Goal: Task Accomplishment & Management: Manage account settings

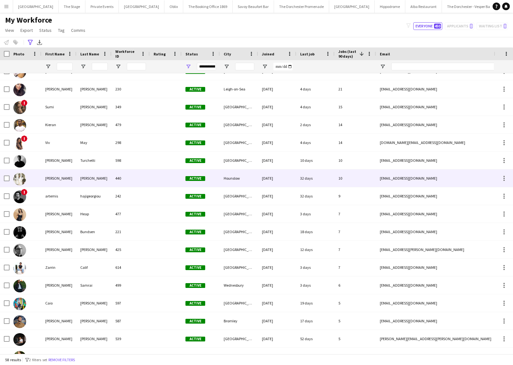
scroll to position [15, 0]
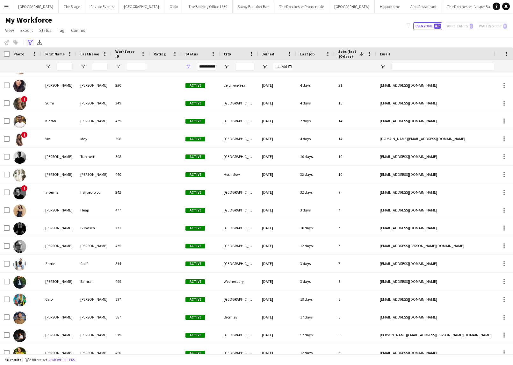
click at [30, 46] on div "Advanced filters" at bounding box center [30, 43] width 8 height 8
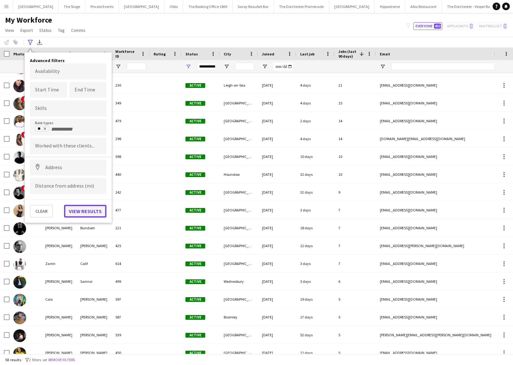
click at [79, 215] on button "View results" at bounding box center [85, 211] width 42 height 13
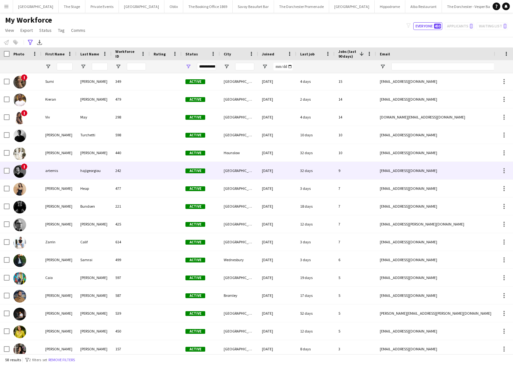
scroll to position [41, 0]
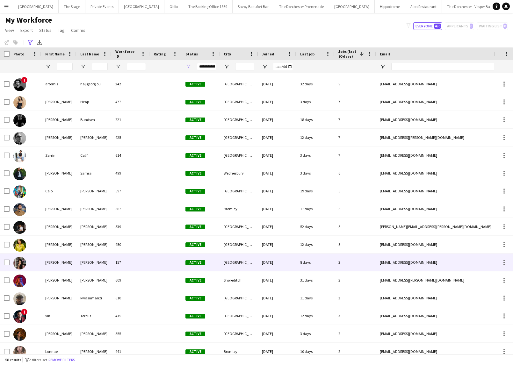
click at [68, 256] on div "[PERSON_NAME]" at bounding box center [58, 263] width 35 height 18
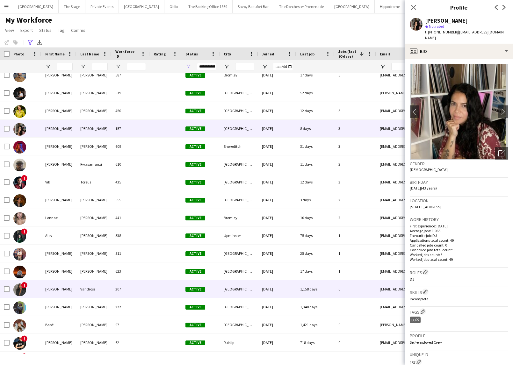
click at [73, 284] on div "[PERSON_NAME]" at bounding box center [58, 290] width 35 height 18
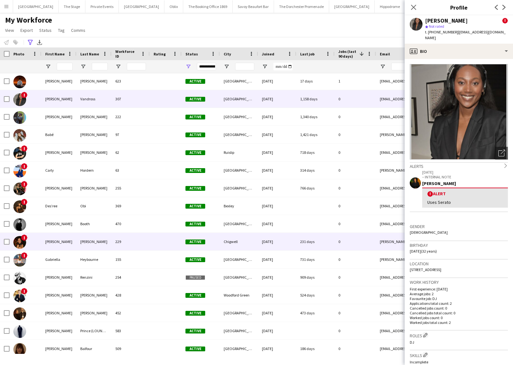
click at [72, 241] on div "[PERSON_NAME]" at bounding box center [58, 242] width 35 height 18
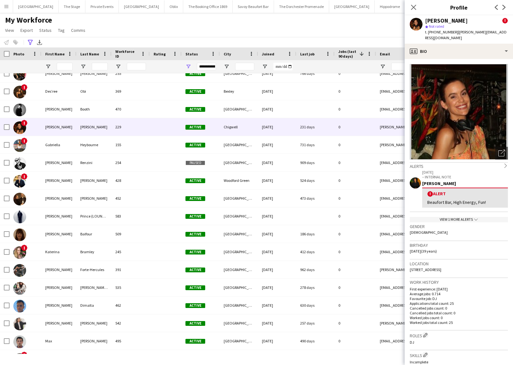
click at [414, 13] on div "Close pop-in" at bounding box center [414, 7] width 18 height 15
click at [414, 8] on icon at bounding box center [414, 7] width 6 height 6
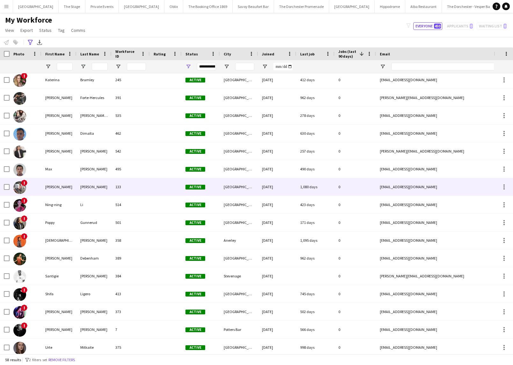
click at [62, 188] on div "[PERSON_NAME]" at bounding box center [58, 187] width 35 height 18
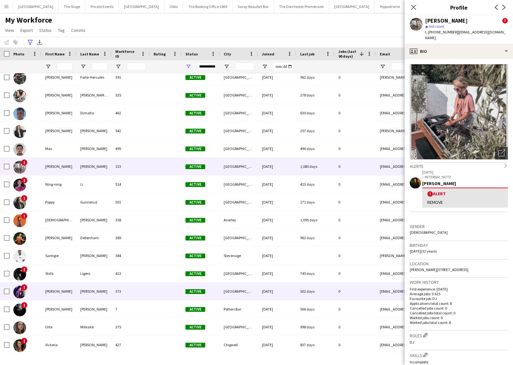
click at [57, 289] on div "[PERSON_NAME]" at bounding box center [58, 292] width 35 height 18
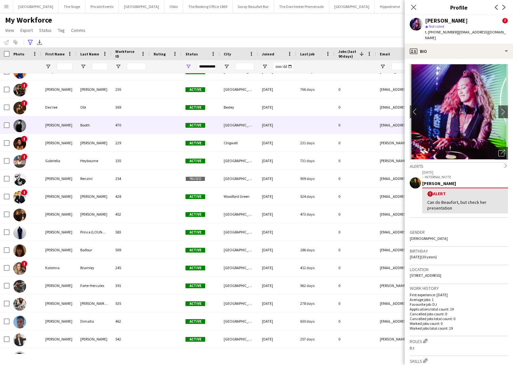
scroll to position [538, 0]
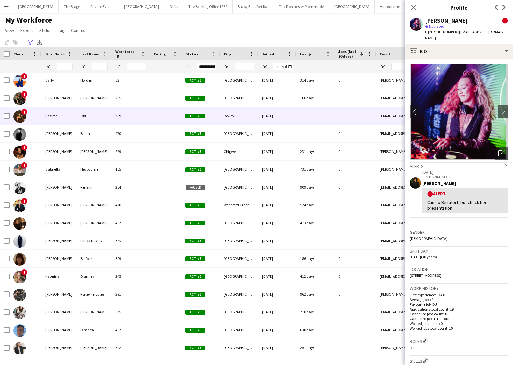
click at [77, 121] on div "Obi" at bounding box center [94, 116] width 35 height 18
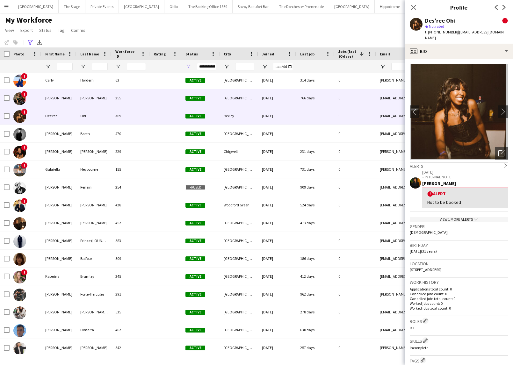
click at [79, 105] on div "[PERSON_NAME]" at bounding box center [94, 98] width 35 height 18
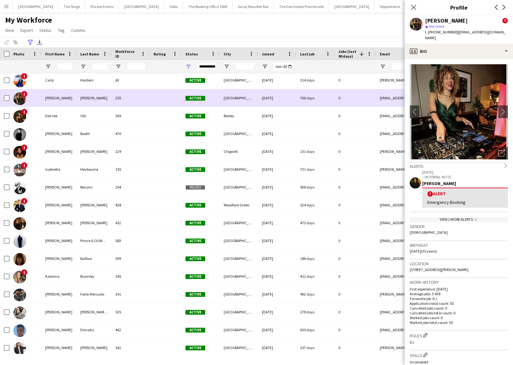
scroll to position [516, 0]
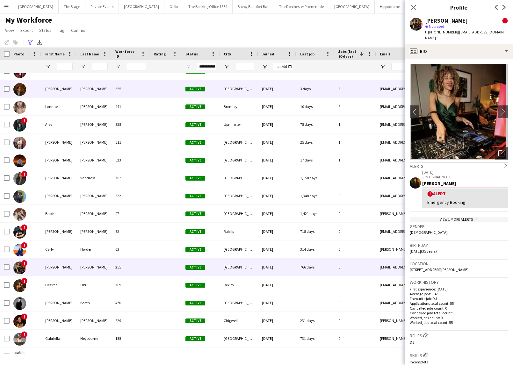
click at [70, 91] on div "[PERSON_NAME]" at bounding box center [58, 89] width 35 height 18
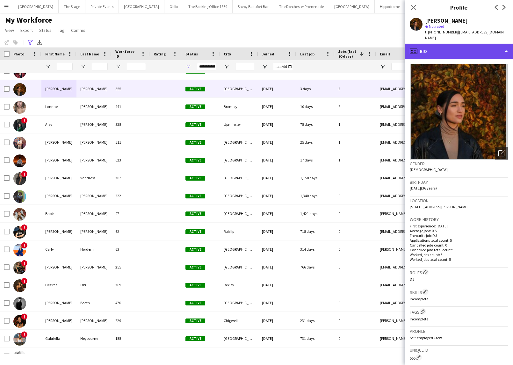
click at [430, 51] on div "profile Bio" at bounding box center [459, 51] width 108 height 15
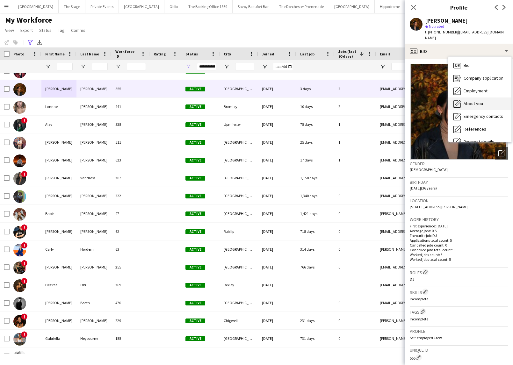
click at [467, 101] on span "About you" at bounding box center [473, 104] width 19 height 6
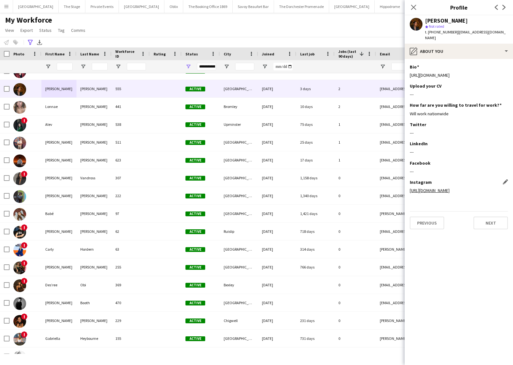
click at [433, 188] on link "https://www.instagram.com/el_cassar/" at bounding box center [430, 191] width 40 height 6
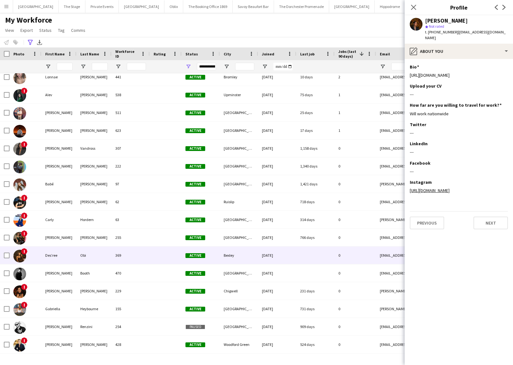
scroll to position [407, 0]
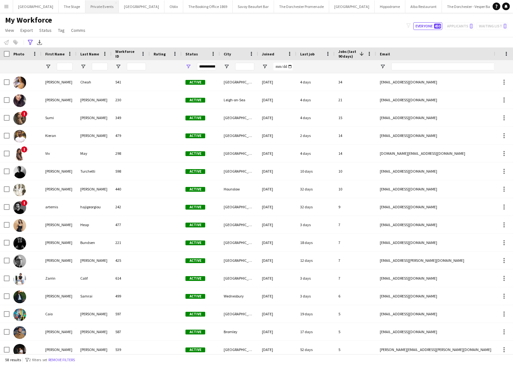
click at [91, 10] on button "Private Events Close" at bounding box center [101, 6] width 33 height 12
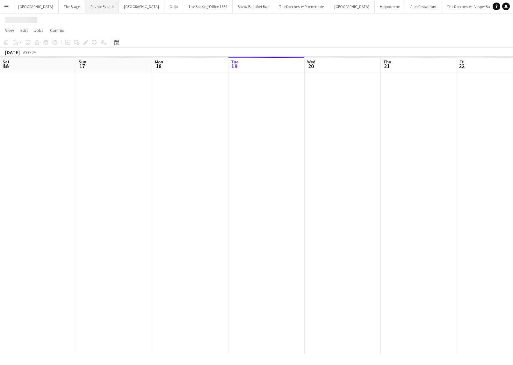
scroll to position [0, 152]
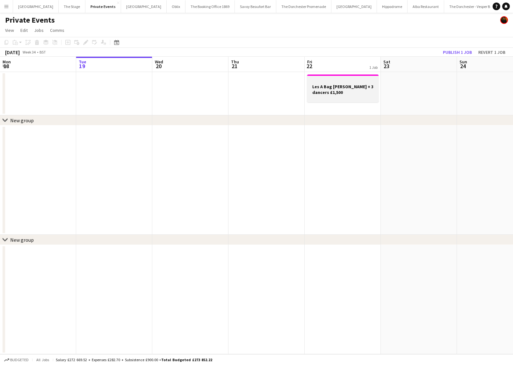
click at [334, 95] on div at bounding box center [342, 97] width 71 height 5
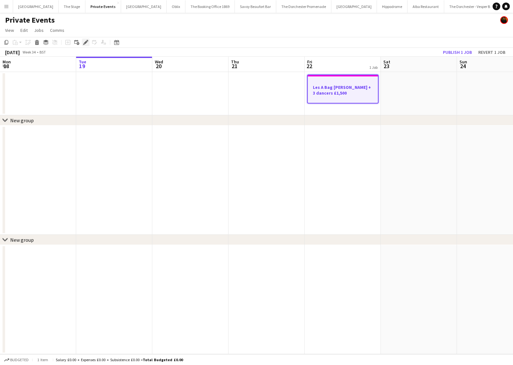
click at [86, 42] on icon at bounding box center [86, 43] width 4 height 4
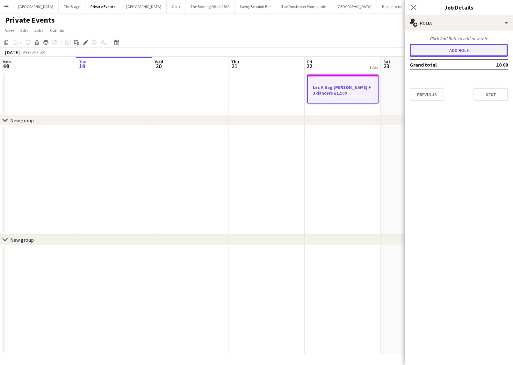
click at [433, 54] on button "Add role" at bounding box center [459, 50] width 98 height 13
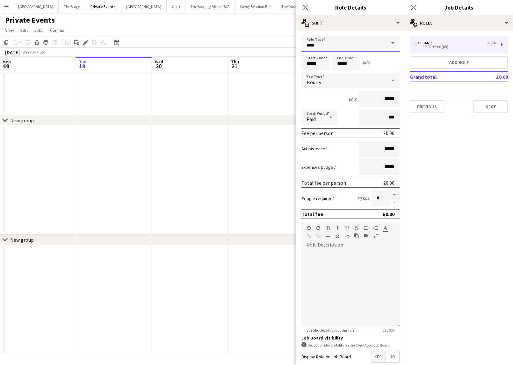
click at [333, 46] on input "****" at bounding box center [351, 44] width 98 height 16
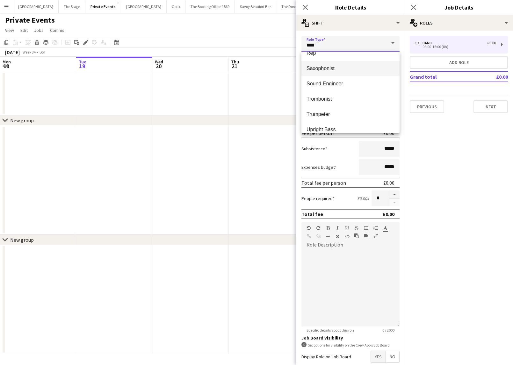
scroll to position [237, 0]
click at [322, 53] on span "Rep" at bounding box center [351, 54] width 88 height 6
type input "***"
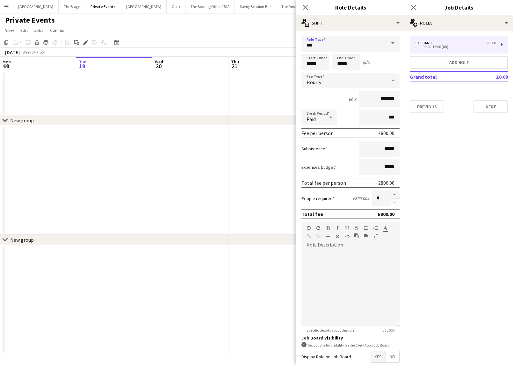
click at [316, 78] on div "Hourly" at bounding box center [344, 80] width 85 height 15
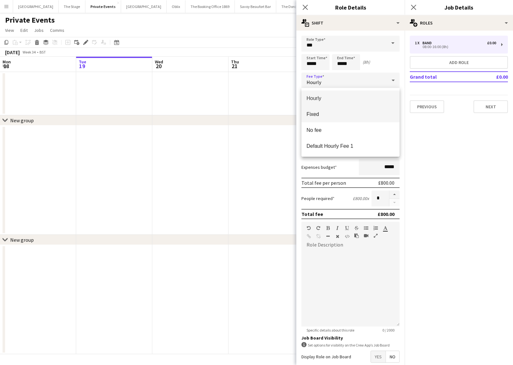
click at [320, 111] on mat-option "Fixed" at bounding box center [351, 114] width 98 height 16
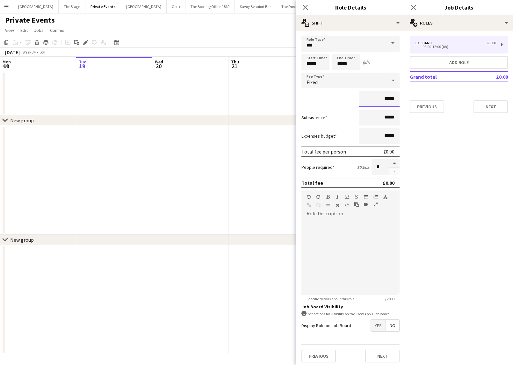
click at [384, 98] on input "*****" at bounding box center [379, 99] width 41 height 16
type input "*******"
click at [269, 97] on app-date-cell at bounding box center [267, 93] width 76 height 43
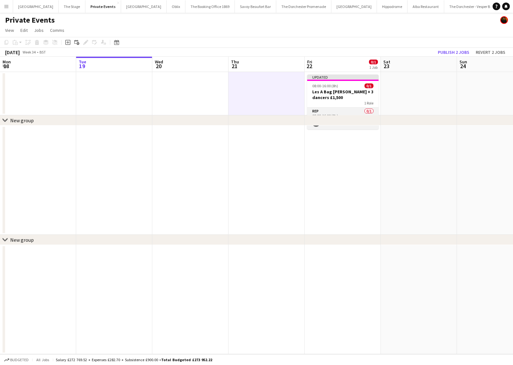
click at [334, 113] on app-card-role "Rep 0/1 08:00-16:00 (8h) single-neutral-actions" at bounding box center [342, 119] width 71 height 22
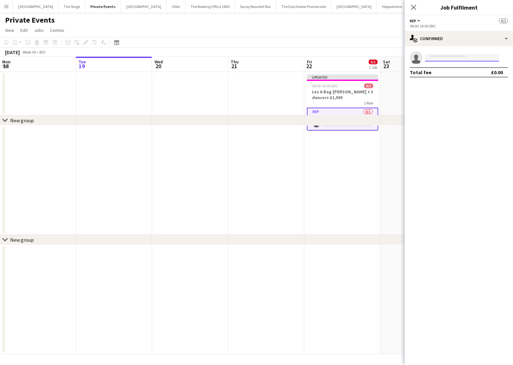
click at [445, 60] on input at bounding box center [462, 58] width 74 height 8
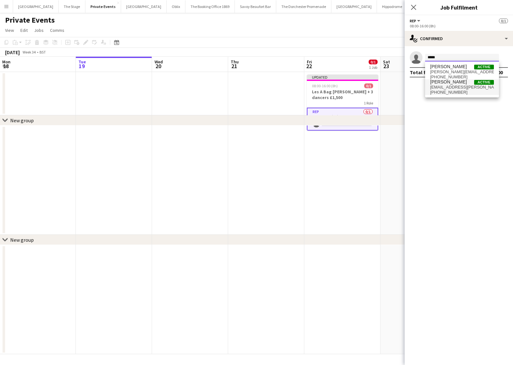
type input "*****"
click at [452, 81] on span "[PERSON_NAME]" at bounding box center [448, 81] width 37 height 5
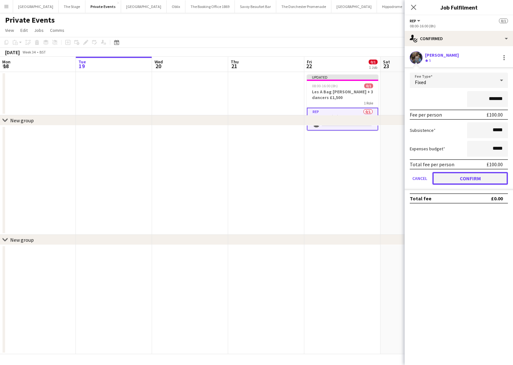
click at [444, 181] on button "Confirm" at bounding box center [471, 178] width 76 height 13
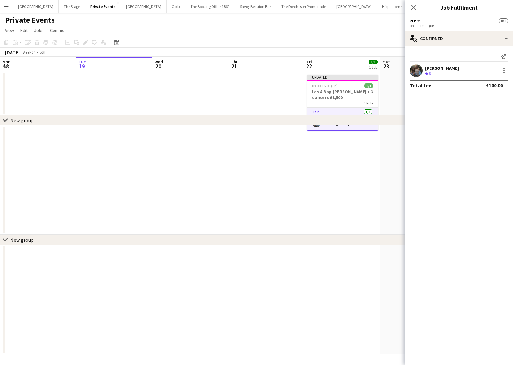
click at [355, 172] on app-date-cell at bounding box center [342, 180] width 76 height 109
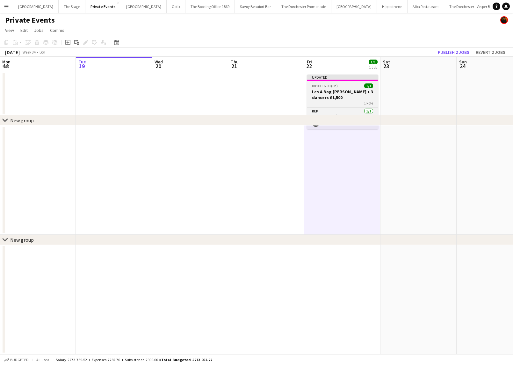
click at [341, 92] on h3 "Les A Bag [PERSON_NAME] + 3 dancers £1,500" at bounding box center [342, 94] width 71 height 11
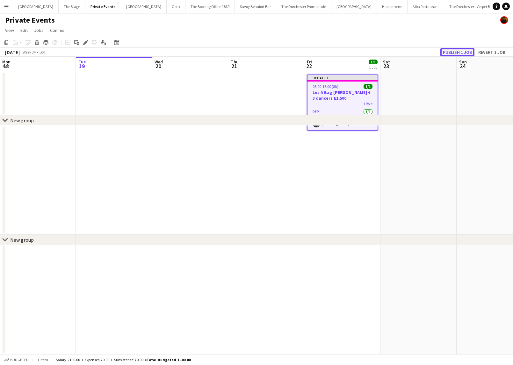
click at [457, 52] on button "Publish 1 job" at bounding box center [458, 52] width 34 height 8
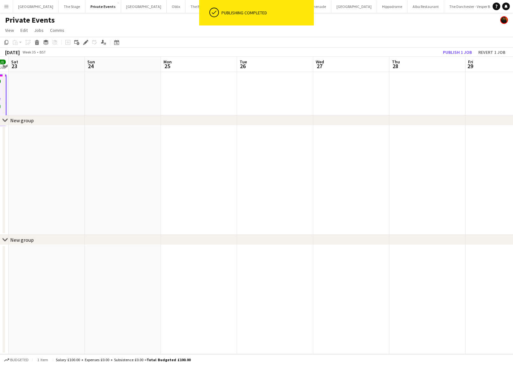
scroll to position [0, 190]
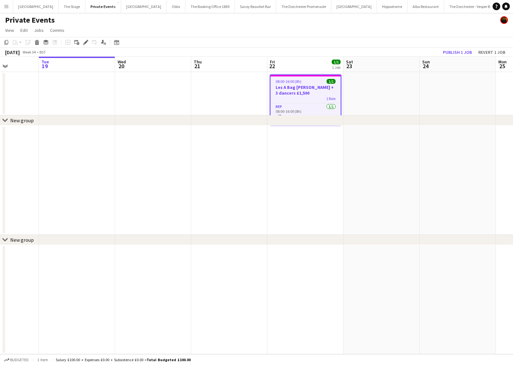
click at [104, 95] on app-date-cell at bounding box center [77, 93] width 76 height 43
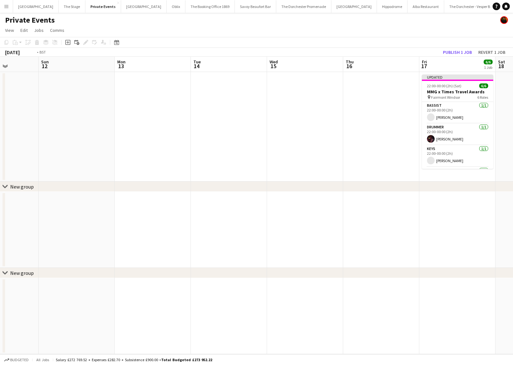
scroll to position [0, 184]
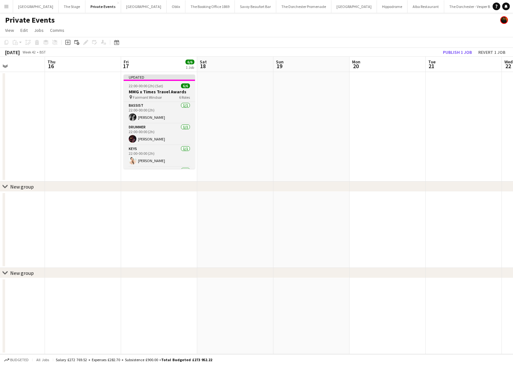
click at [163, 94] on app-job-card "Updated 22:00-00:00 (2h) (Sat) 6/6 MMG x Times Travel Awards pin Fairmont Winds…" at bounding box center [159, 122] width 71 height 94
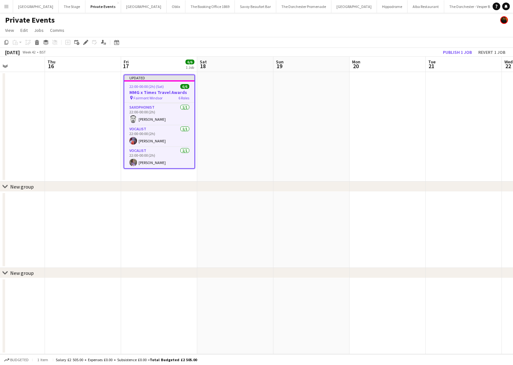
scroll to position [64, 0]
click at [134, 173] on app-date-cell "Updated 22:00-00:00 (2h) (Sat) 6/6 MMG x Times Travel Awards pin Fairmont Winds…" at bounding box center [159, 127] width 76 height 110
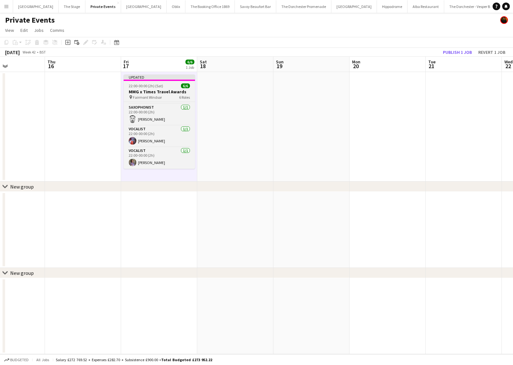
click at [152, 89] on app-job-card "Updated 22:00-00:00 (2h) (Sat) 6/6 MMG x Times Travel Awards pin Fairmont Winds…" at bounding box center [159, 122] width 71 height 94
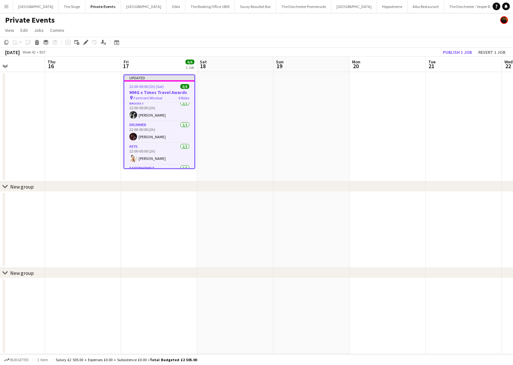
scroll to position [0, 0]
click at [153, 116] on app-card-role "Bassist [DATE] 22:00-00:00 (2h) [PERSON_NAME]" at bounding box center [159, 114] width 70 height 22
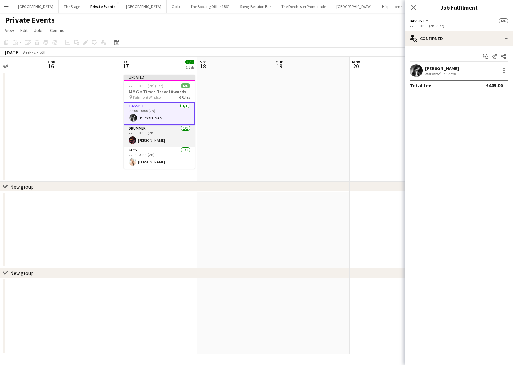
click at [149, 134] on app-card-role "Drummer [DATE] 22:00-00:00 (2h) [PERSON_NAME]" at bounding box center [159, 136] width 71 height 22
click at [149, 135] on app-card-role "Keys [DATE] 22:00-00:00 (2h) [PERSON_NAME]" at bounding box center [159, 137] width 71 height 22
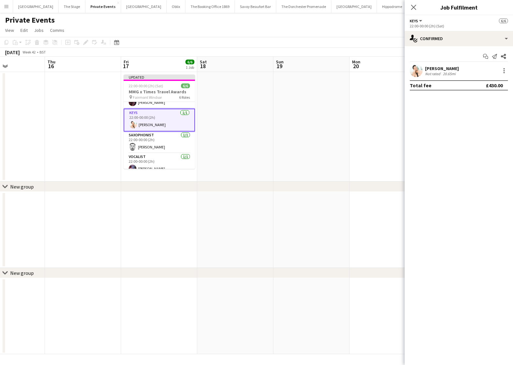
scroll to position [36, 0]
click at [149, 136] on app-card-role "Saxophonist [DATE] 22:00-00:00 (2h) [PERSON_NAME]" at bounding box center [159, 144] width 71 height 22
click at [148, 142] on app-card-role "Vocalist [DATE] 22:00-00:00 (2h) [PERSON_NAME]" at bounding box center [159, 143] width 71 height 22
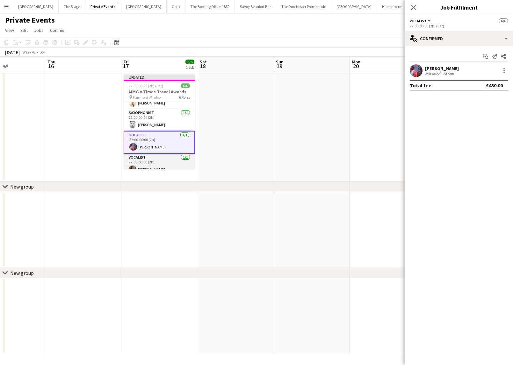
click at [143, 159] on app-card-role "Vocalist [DATE] 22:00-00:00 (2h) [PERSON_NAME]" at bounding box center [159, 165] width 71 height 22
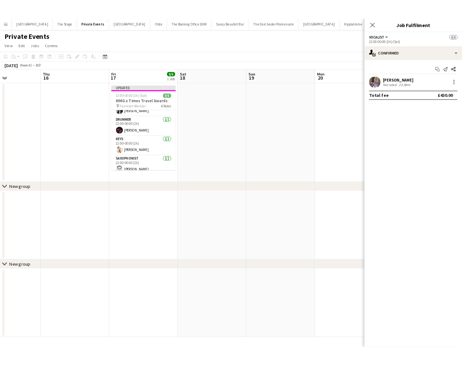
scroll to position [0, 0]
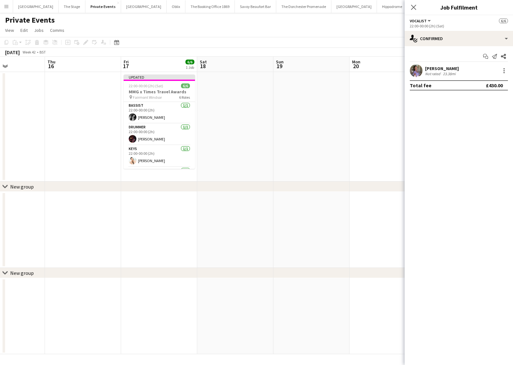
click at [216, 145] on app-date-cell at bounding box center [235, 127] width 76 height 110
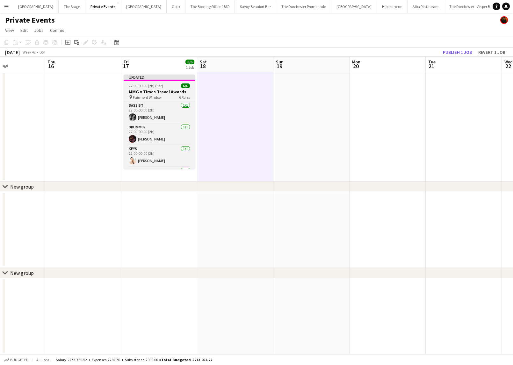
click at [181, 85] on span "6/6" at bounding box center [185, 86] width 9 height 5
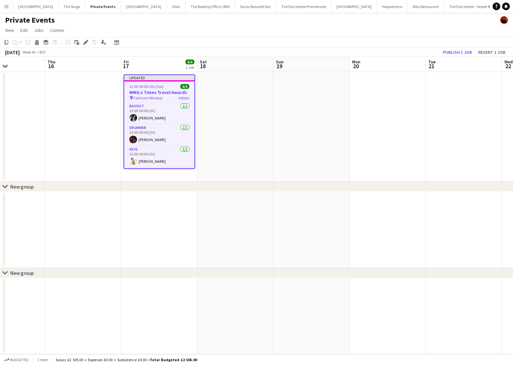
click at [350, 96] on app-date-cell at bounding box center [388, 127] width 76 height 110
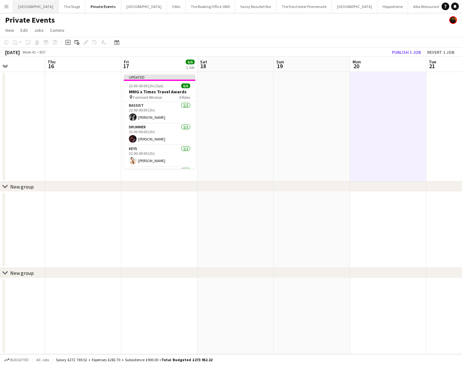
click at [15, 9] on button "[GEOGRAPHIC_DATA] Close" at bounding box center [36, 6] width 46 height 12
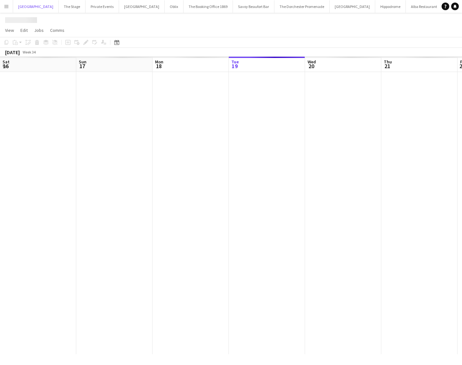
scroll to position [0, 152]
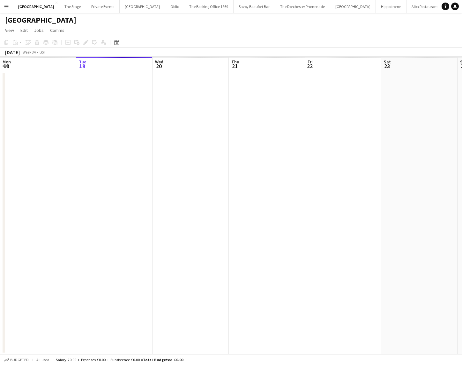
click at [9, 7] on button "Menu" at bounding box center [6, 6] width 13 height 13
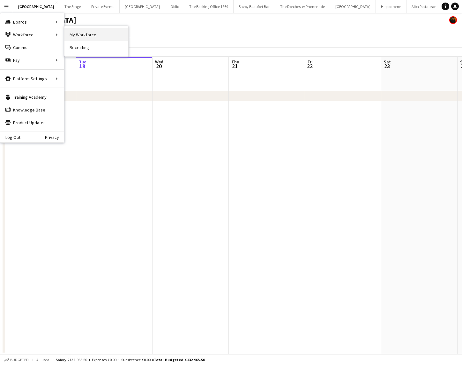
click at [76, 37] on link "My Workforce" at bounding box center [96, 34] width 64 height 13
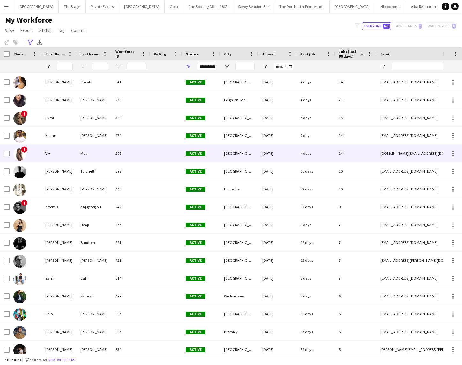
click at [138, 155] on div "298" at bounding box center [131, 154] width 38 height 18
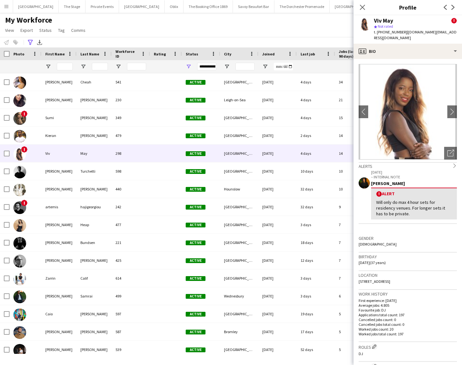
click at [270, 27] on div "My Workforce View Views Default view New view Update view Delete view Edit name…" at bounding box center [231, 26] width 462 height 22
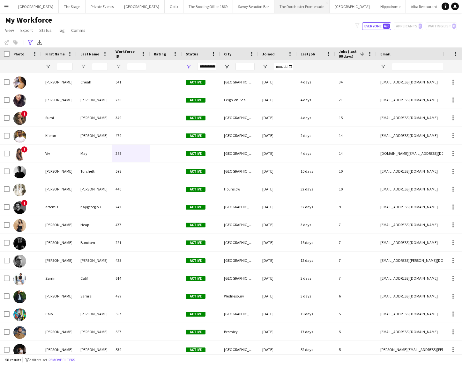
click at [276, 6] on button "The Dorchester Promenade Close" at bounding box center [301, 6] width 55 height 12
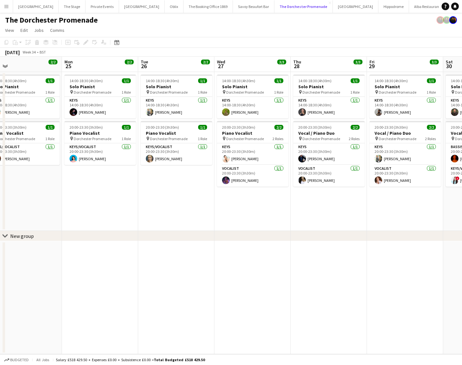
scroll to position [0, 324]
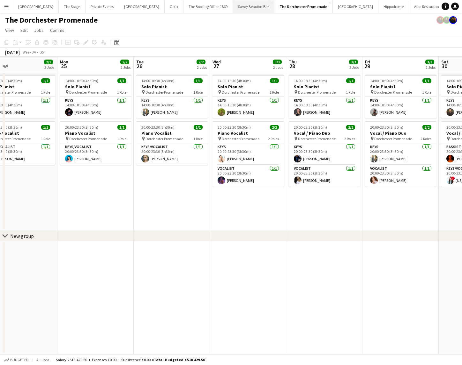
click at [233, 9] on button "Savoy Beaufort Bar Close" at bounding box center [253, 6] width 41 height 12
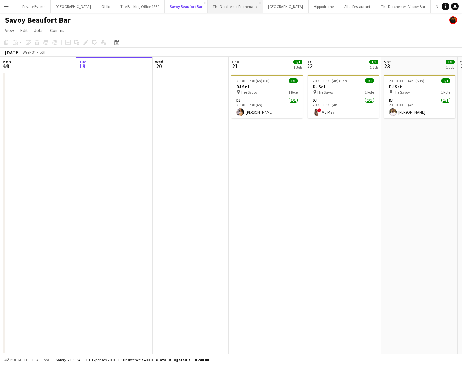
scroll to position [0, 133]
click at [394, 9] on button "Savoy - Gallery Close" at bounding box center [411, 6] width 35 height 12
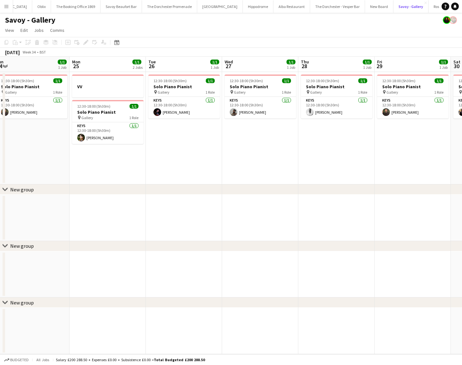
scroll to position [0, 234]
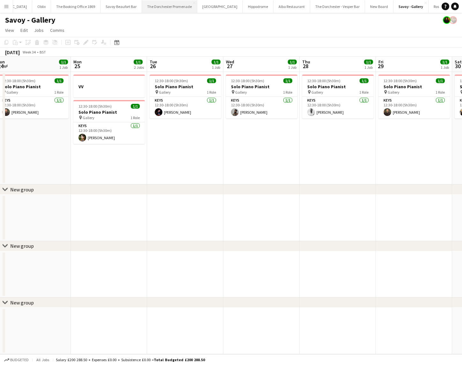
click at [147, 4] on button "The Dorchester Promenade Close" at bounding box center [169, 6] width 55 height 12
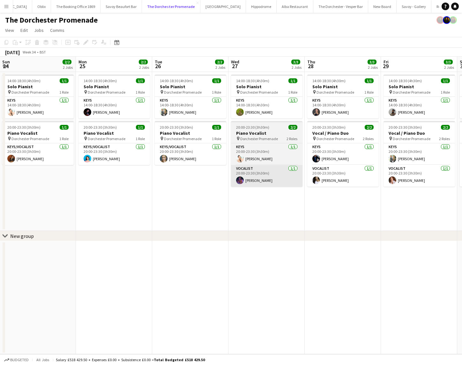
scroll to position [0, 321]
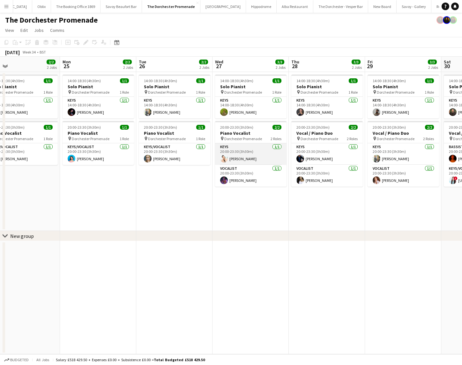
click at [235, 157] on app-card-role "Keys [DATE] 20:00-23:30 (3h30m) [PERSON_NAME]" at bounding box center [250, 154] width 71 height 22
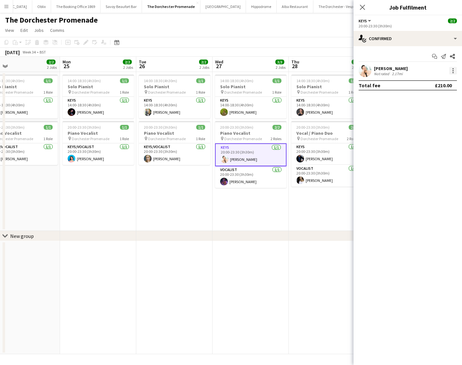
click at [453, 71] on div at bounding box center [453, 71] width 8 height 8
click at [430, 139] on button "Remove" at bounding box center [432, 143] width 50 height 15
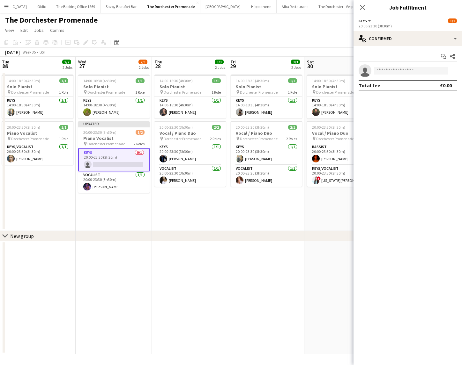
scroll to position [0, 305]
click at [405, 38] on div "single-neutral-actions-check-2 Confirmed" at bounding box center [407, 38] width 108 height 15
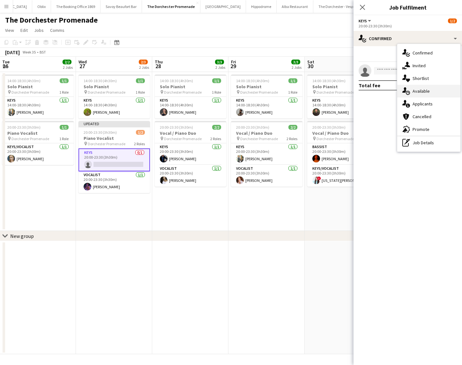
click at [410, 95] on div "single-neutral-actions-upload Available" at bounding box center [428, 91] width 63 height 13
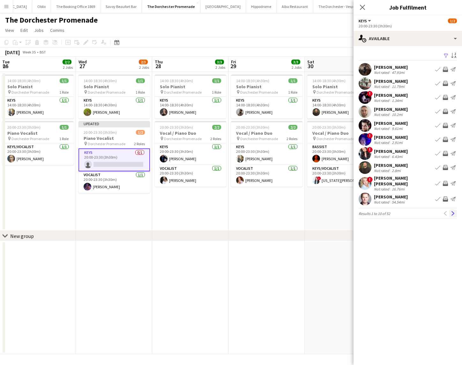
click at [450, 210] on button "Next" at bounding box center [453, 214] width 8 height 8
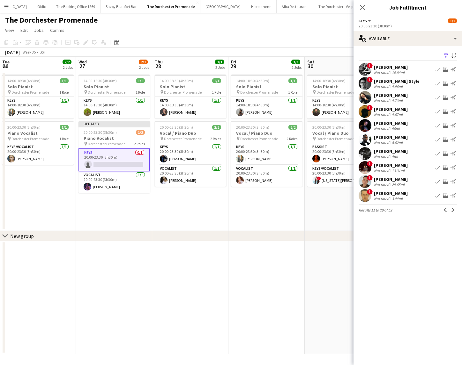
click at [438, 182] on app-icon "Book crew" at bounding box center [437, 181] width 5 height 5
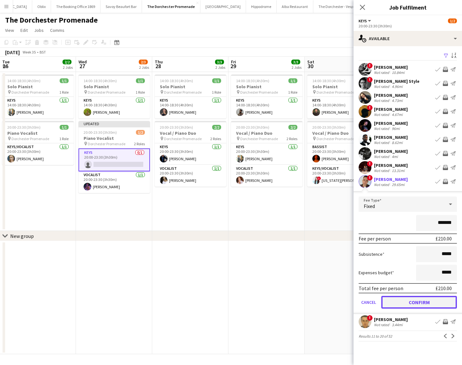
click at [385, 305] on button "Confirm" at bounding box center [419, 302] width 76 height 13
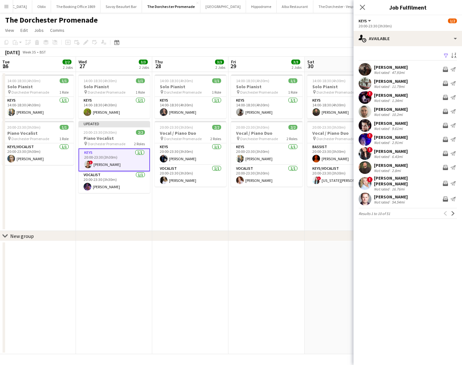
click at [133, 203] on app-date-cell "14:00-18:30 (4h30m) 1/1 Solo Pianist pin Dorchester Promenade 1 Role Keys [DATE…" at bounding box center [114, 151] width 76 height 159
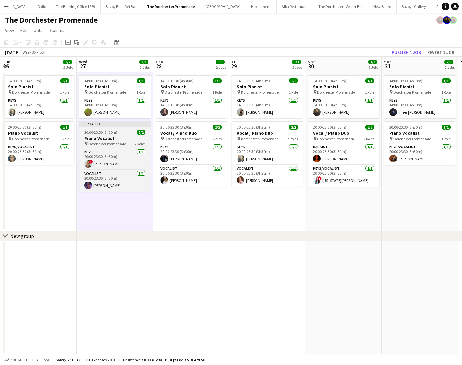
click at [117, 135] on h3 "Piano Vocalist" at bounding box center [114, 138] width 71 height 6
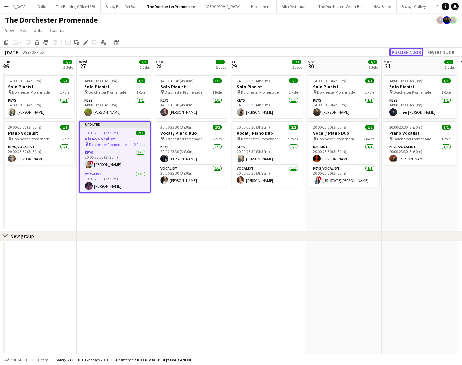
click at [407, 50] on button "Publish 1 job" at bounding box center [406, 52] width 34 height 8
